Goal: Find specific page/section: Find specific page/section

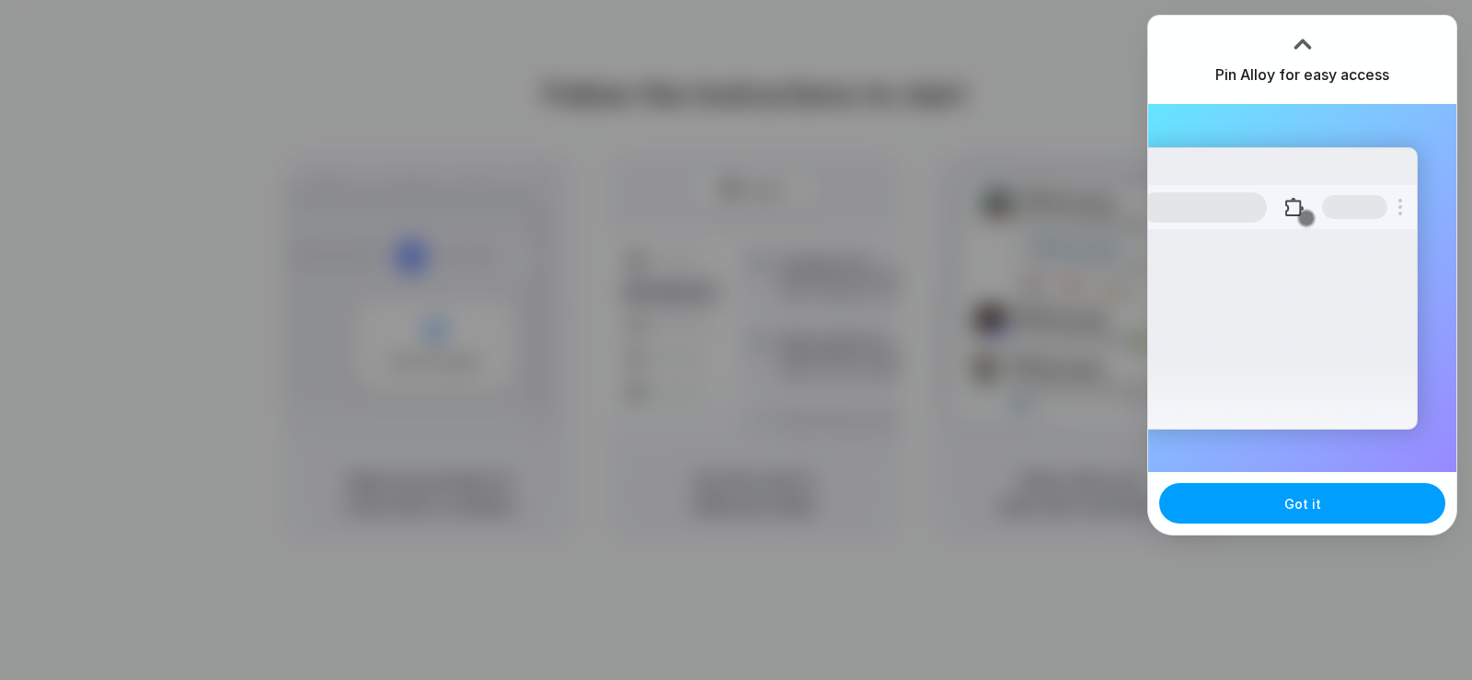
click at [1302, 506] on span "Got it" at bounding box center [1303, 503] width 37 height 19
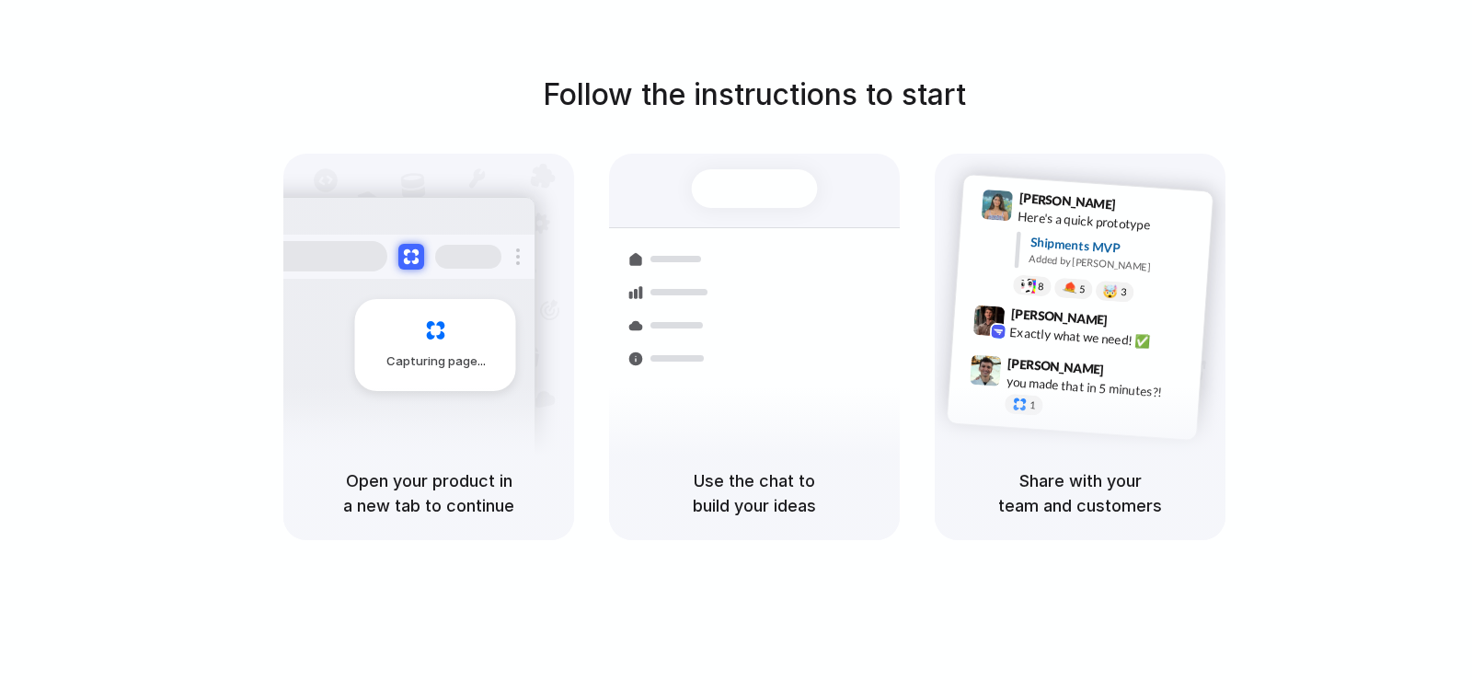
click at [736, 341] on div at bounding box center [736, 341] width 0 height 0
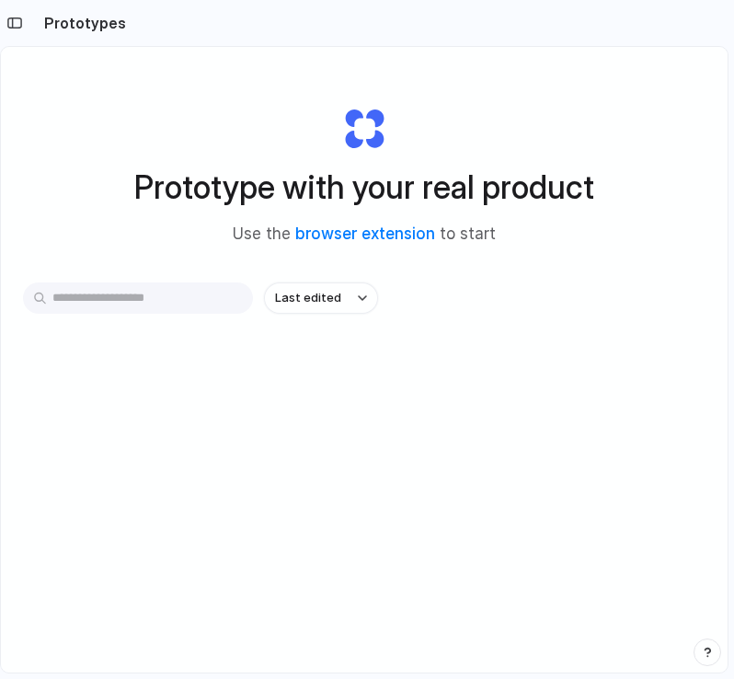
click at [690, 39] on section "Prototypes" at bounding box center [364, 23] width 729 height 46
click at [367, 340] on div at bounding box center [367, 340] width 0 height 0
click at [304, 175] on h1 "Prototype with your real product" at bounding box center [364, 187] width 460 height 49
click at [367, 340] on div at bounding box center [367, 340] width 0 height 0
